Goal: Task Accomplishment & Management: Manage account settings

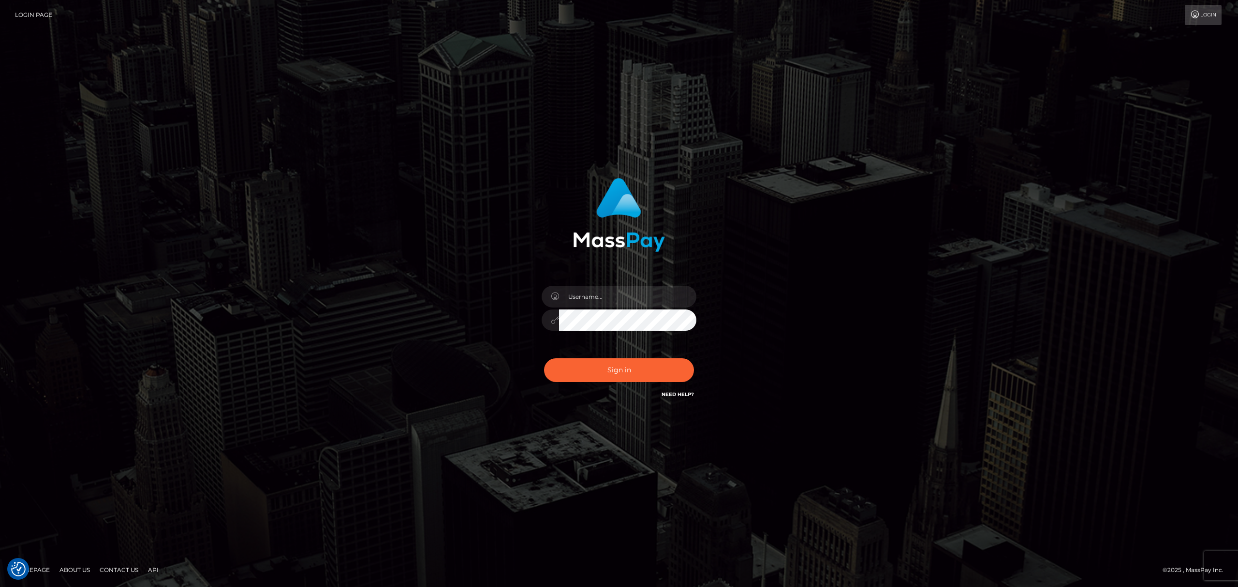
drag, startPoint x: 357, startPoint y: 403, endPoint x: 724, endPoint y: 316, distance: 377.6
click at [360, 403] on div "Sign in" at bounding box center [618, 294] width 551 height 246
click at [614, 289] on input "text" at bounding box center [627, 297] width 137 height 22
type input "[PERSON_NAME]"
click at [611, 364] on button "Sign in" at bounding box center [619, 370] width 150 height 24
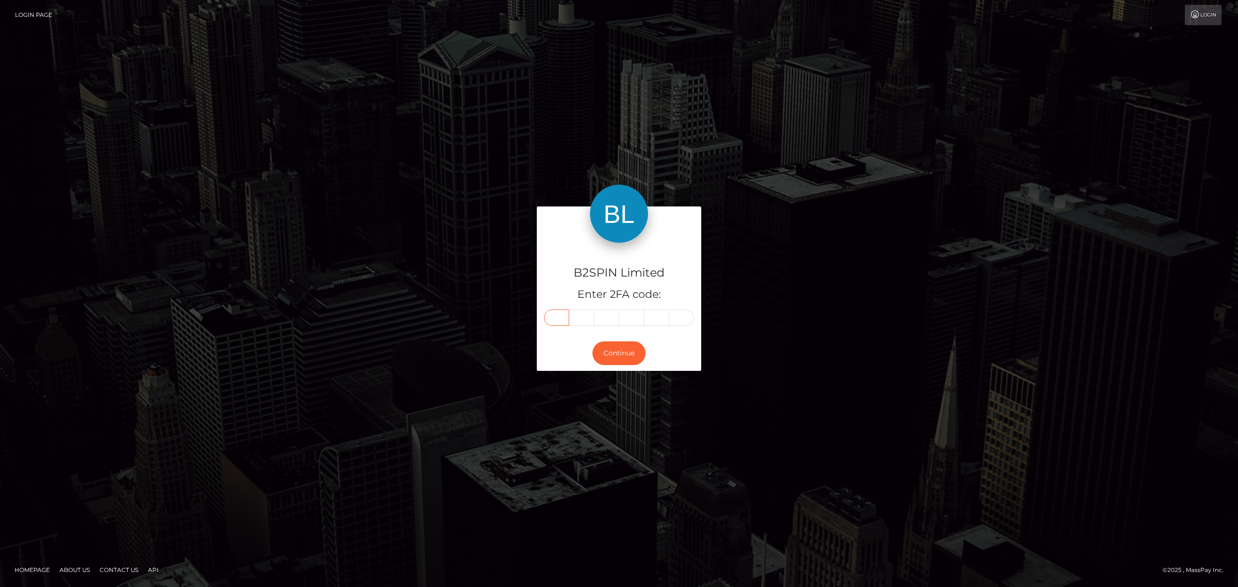
click at [564, 320] on input "text" at bounding box center [556, 317] width 25 height 16
paste input "1"
type input "1"
type input "9"
type input "7"
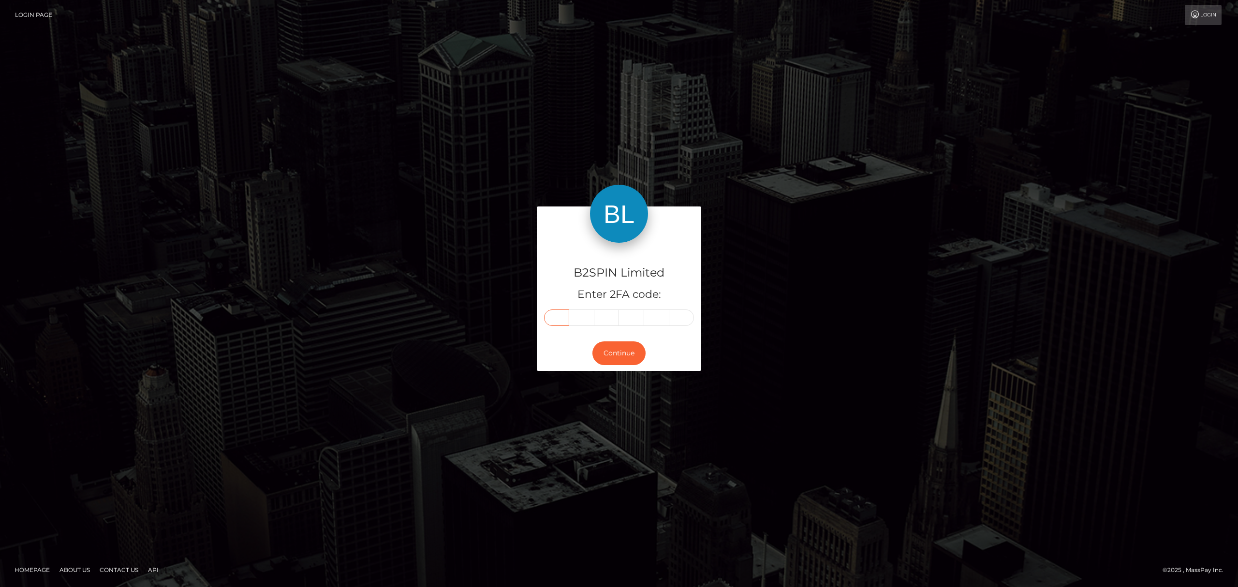
type input "4"
type input "1"
type input "6"
click at [627, 349] on button "Continue" at bounding box center [618, 353] width 53 height 24
drag, startPoint x: 301, startPoint y: 409, endPoint x: 560, endPoint y: 337, distance: 269.0
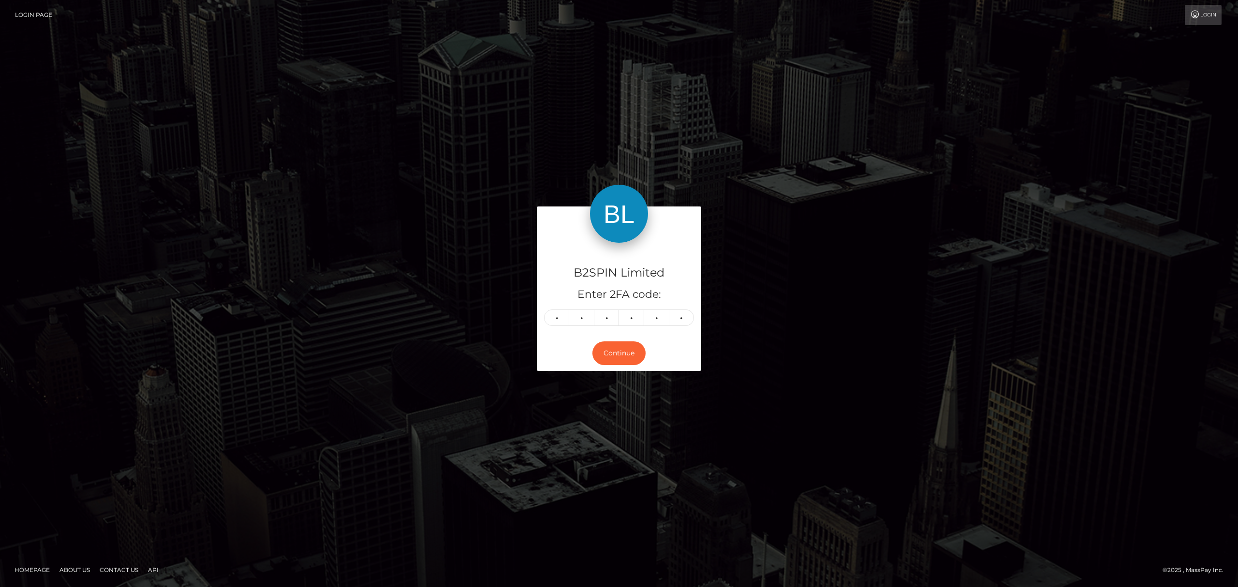
click at [301, 409] on div "B2SPIN Limited Enter 2FA code: 1 9 7 4 1 6 197416 Continue" at bounding box center [619, 293] width 1238 height 319
click at [616, 352] on button "Continue" at bounding box center [618, 353] width 53 height 24
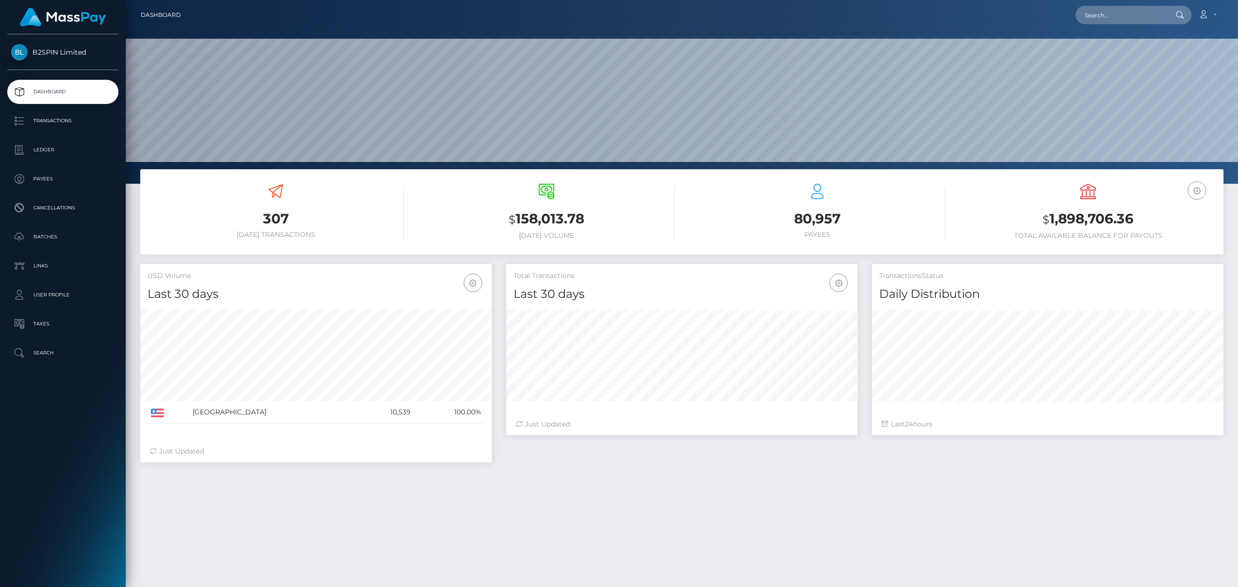
scroll to position [171, 351]
click at [58, 119] on p "Transactions" at bounding box center [62, 121] width 103 height 15
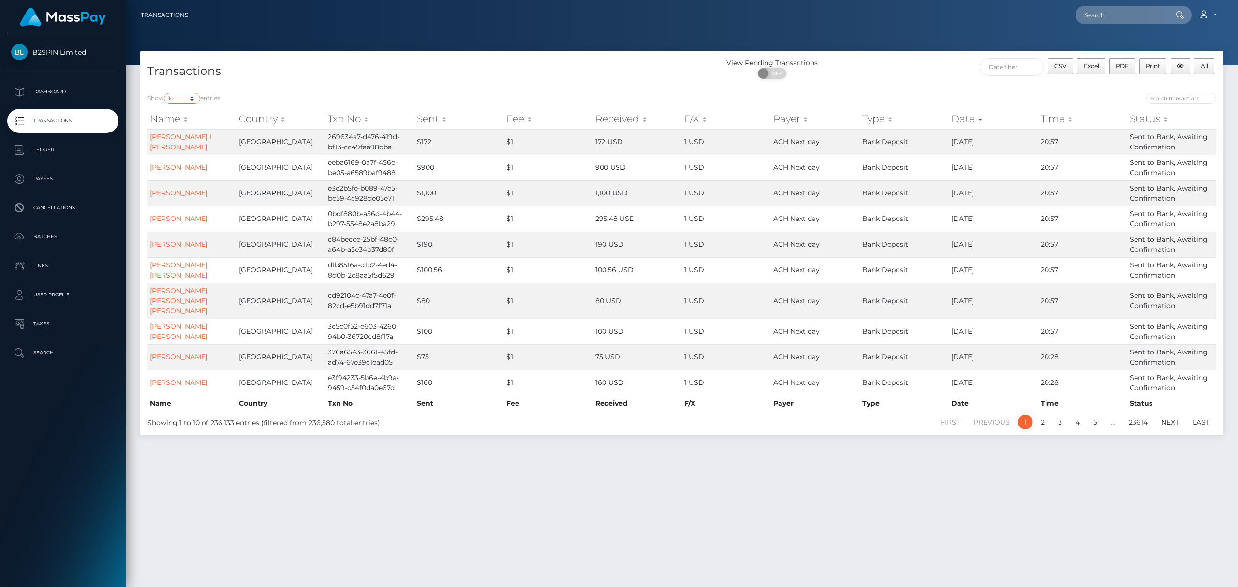
click at [178, 96] on select "10 25 50 100 250 500 1,000 3,500" at bounding box center [182, 98] width 36 height 11
select select "3500"
click at [165, 93] on select "10 25 50 100 250 500 1,000 3,500" at bounding box center [182, 98] width 36 height 11
click at [781, 74] on span "OFF" at bounding box center [775, 73] width 24 height 11
checkbox input "true"
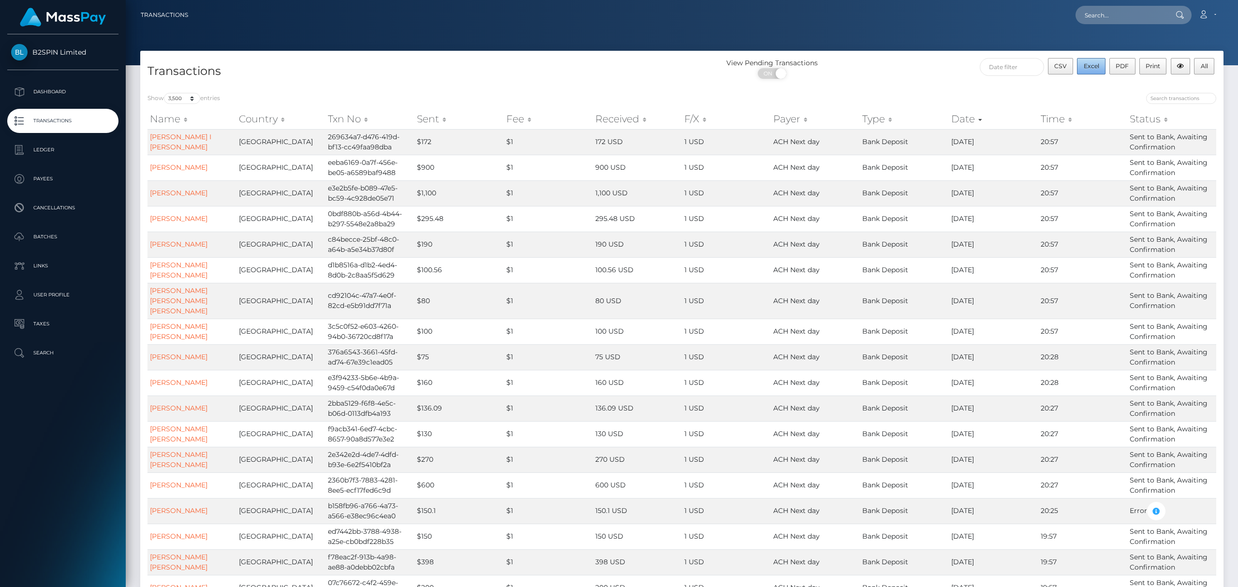
click at [1097, 68] on span "Excel" at bounding box center [1090, 65] width 15 height 7
